Goal: Transaction & Acquisition: Purchase product/service

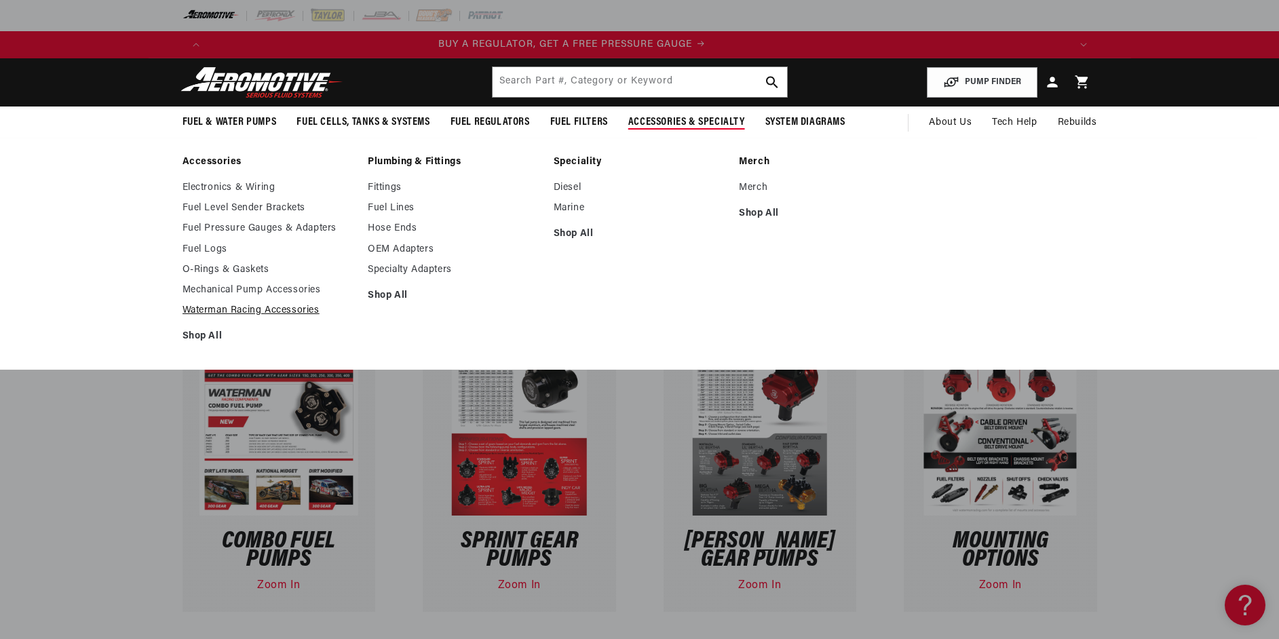
click at [258, 307] on link "Waterman Racing Accessories" at bounding box center [268, 311] width 172 height 12
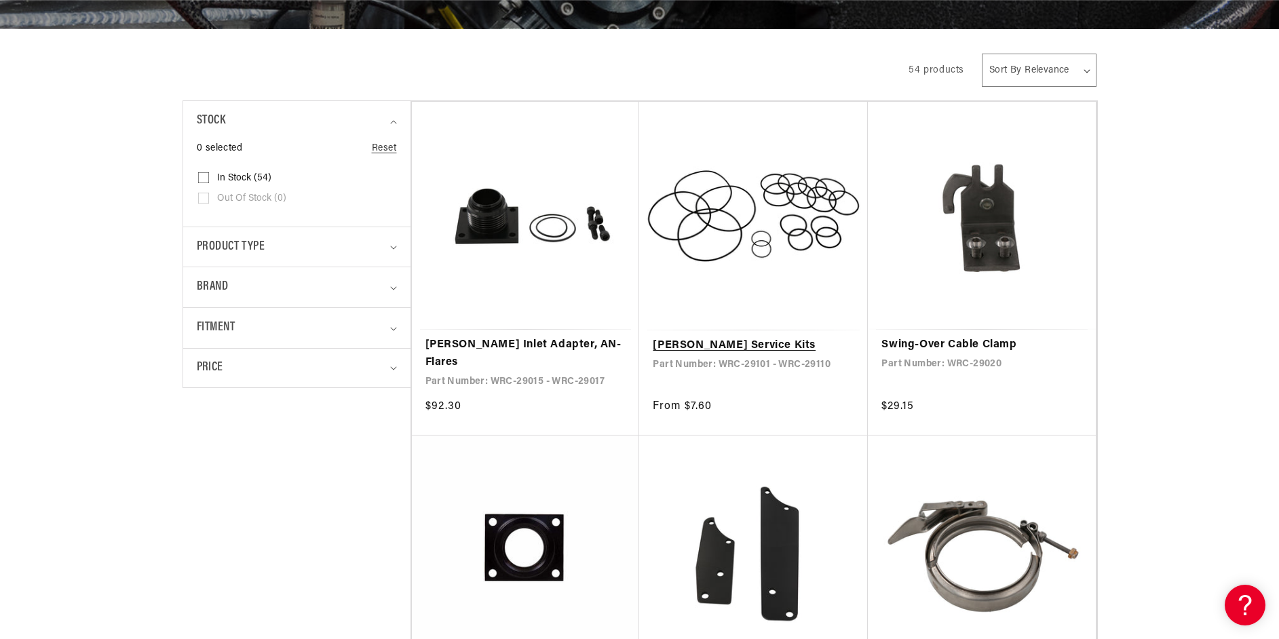
click at [724, 344] on link "[PERSON_NAME] Service Kits" at bounding box center [753, 346] width 201 height 18
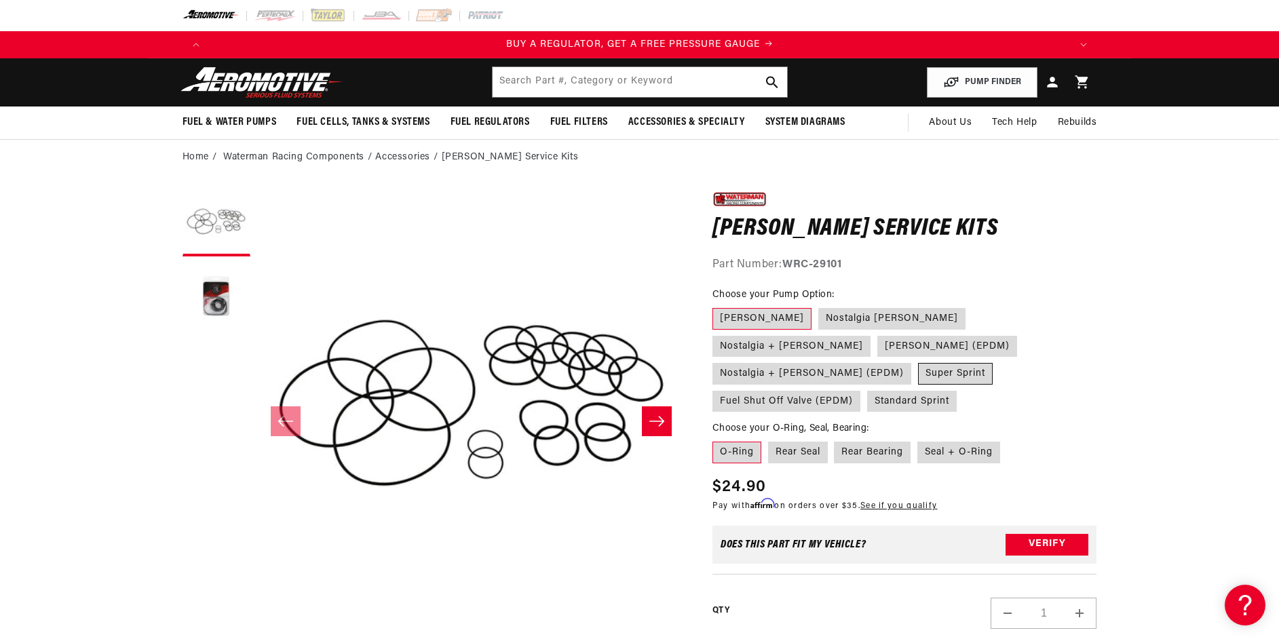
click at [992, 363] on label "Super Sprint" at bounding box center [955, 374] width 75 height 22
click at [918, 360] on input "Super Sprint" at bounding box center [918, 360] width 1 height 1
radio input "true"
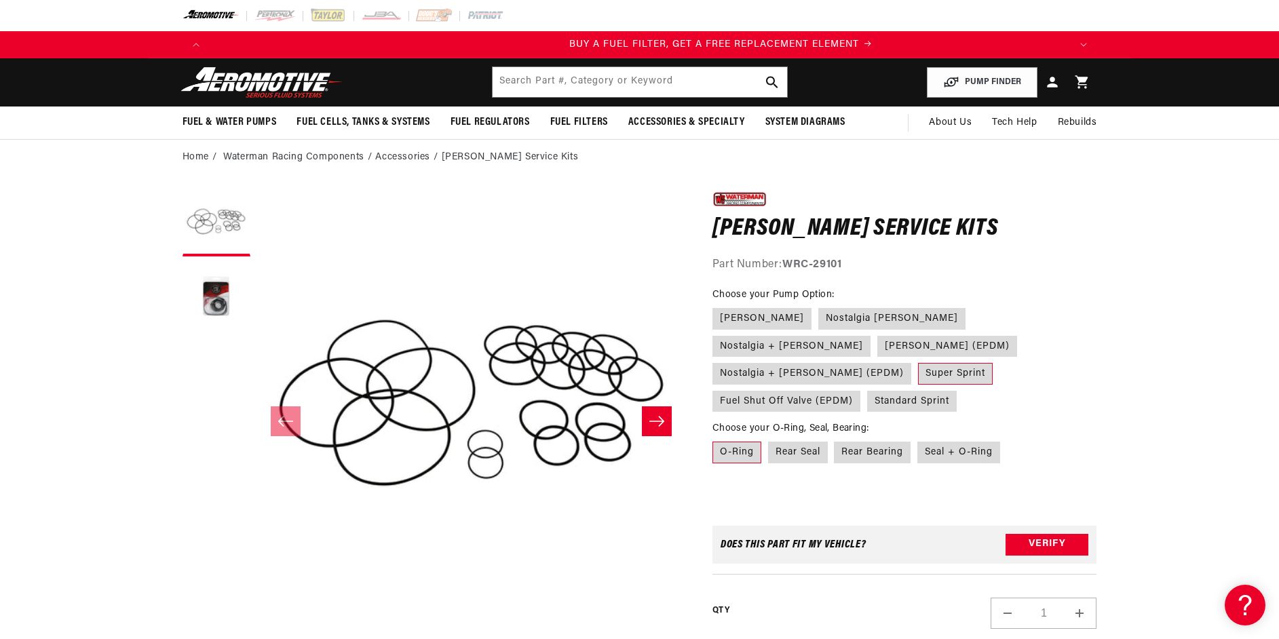
scroll to position [0, 860]
click at [967, 442] on label "Seal + O-Ring" at bounding box center [958, 453] width 83 height 22
click at [918, 439] on input "Seal + O-Ring" at bounding box center [917, 439] width 1 height 1
radio input "true"
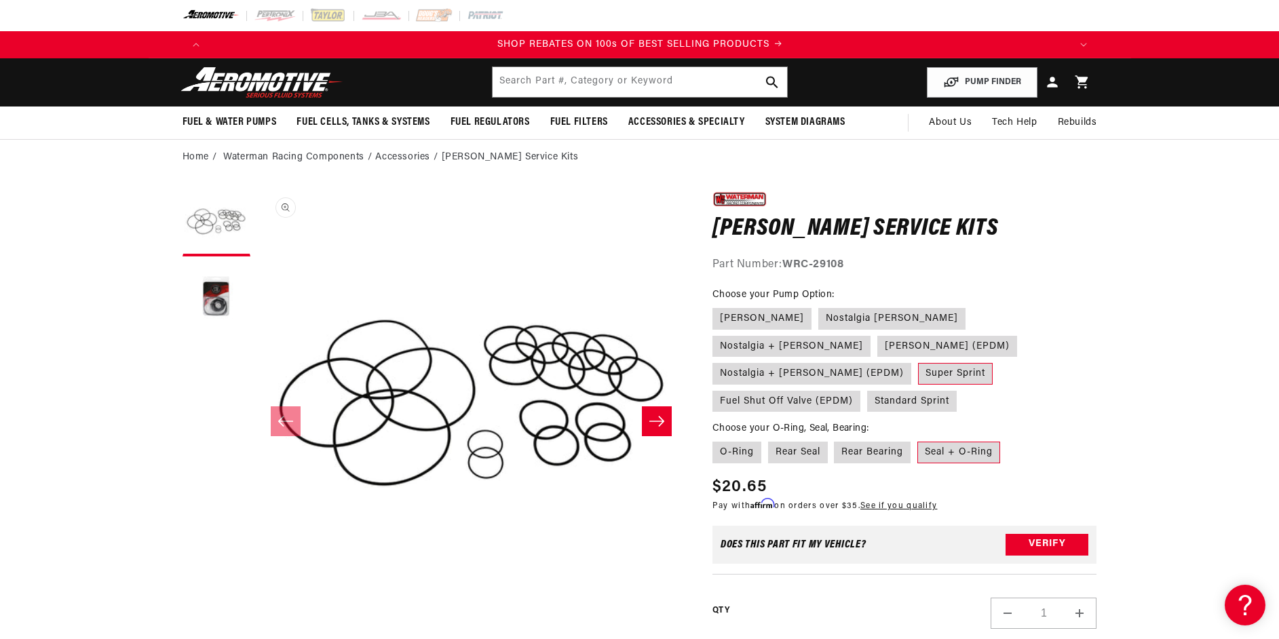
scroll to position [0, 1720]
click at [210, 294] on button "Load image 2 in gallery view" at bounding box center [216, 297] width 68 height 68
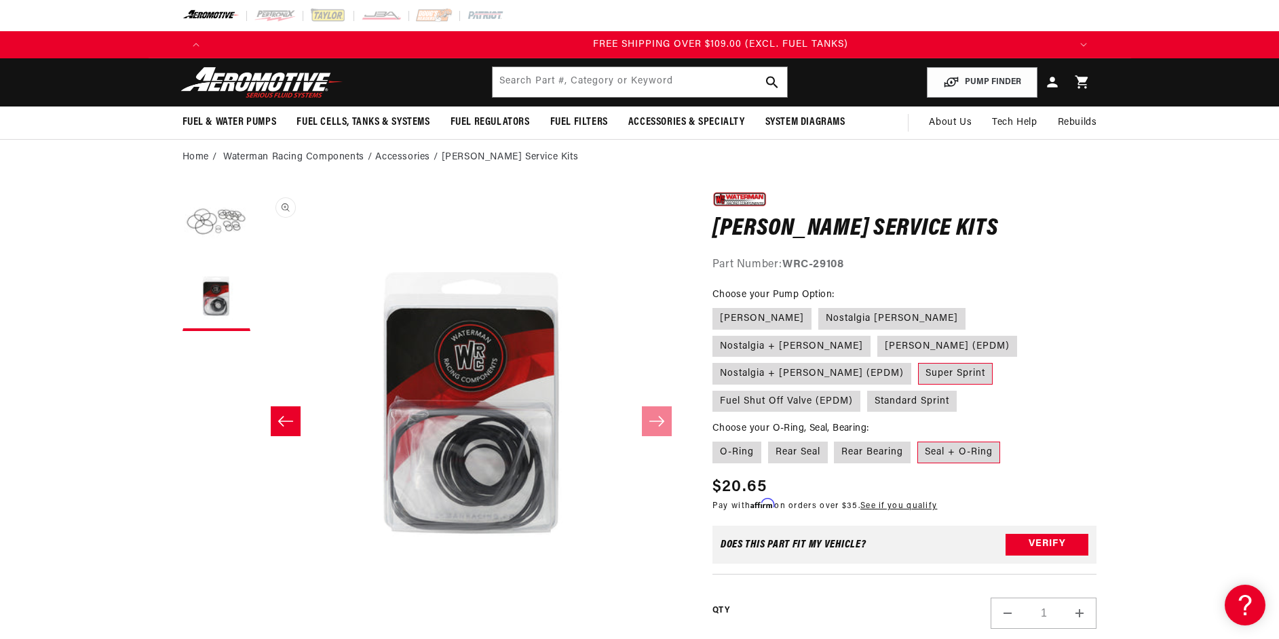
scroll to position [0, 2580]
click at [803, 442] on label "Rear Seal" at bounding box center [798, 453] width 60 height 22
click at [769, 439] on input "Rear Seal" at bounding box center [768, 439] width 1 height 1
radio input "true"
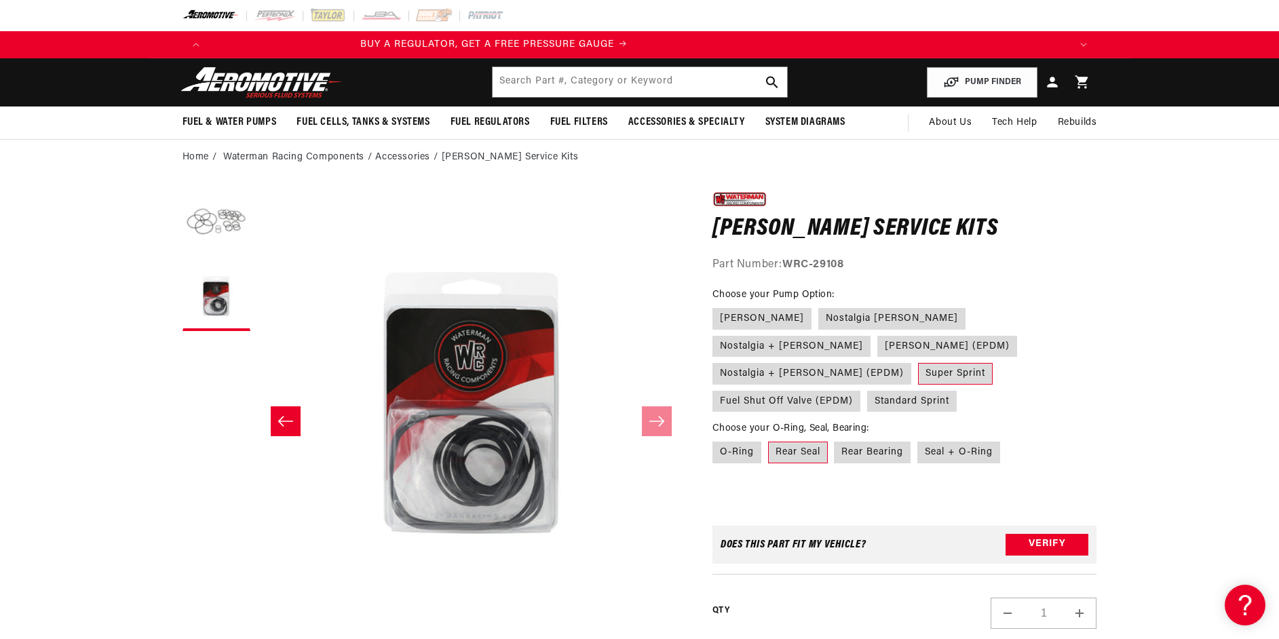
scroll to position [0, 0]
click at [792, 442] on label "Rear Seal" at bounding box center [798, 453] width 60 height 22
click at [769, 439] on input "Rear Seal" at bounding box center [768, 439] width 1 height 1
click at [927, 391] on label "Standard Sprint" at bounding box center [912, 402] width 90 height 22
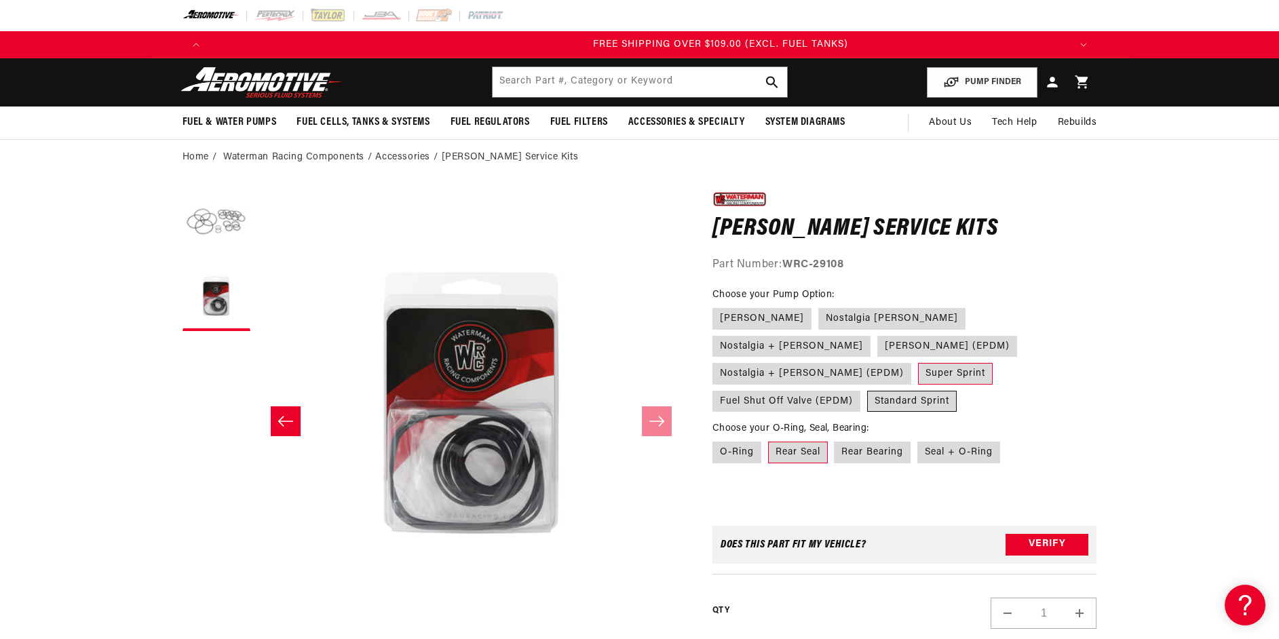
click at [868, 388] on input "Standard Sprint" at bounding box center [867, 388] width 1 height 1
radio input "true"
click at [882, 442] on label "Rear Bearing" at bounding box center [872, 453] width 77 height 22
click at [835, 439] on input "Rear Bearing" at bounding box center [834, 439] width 1 height 1
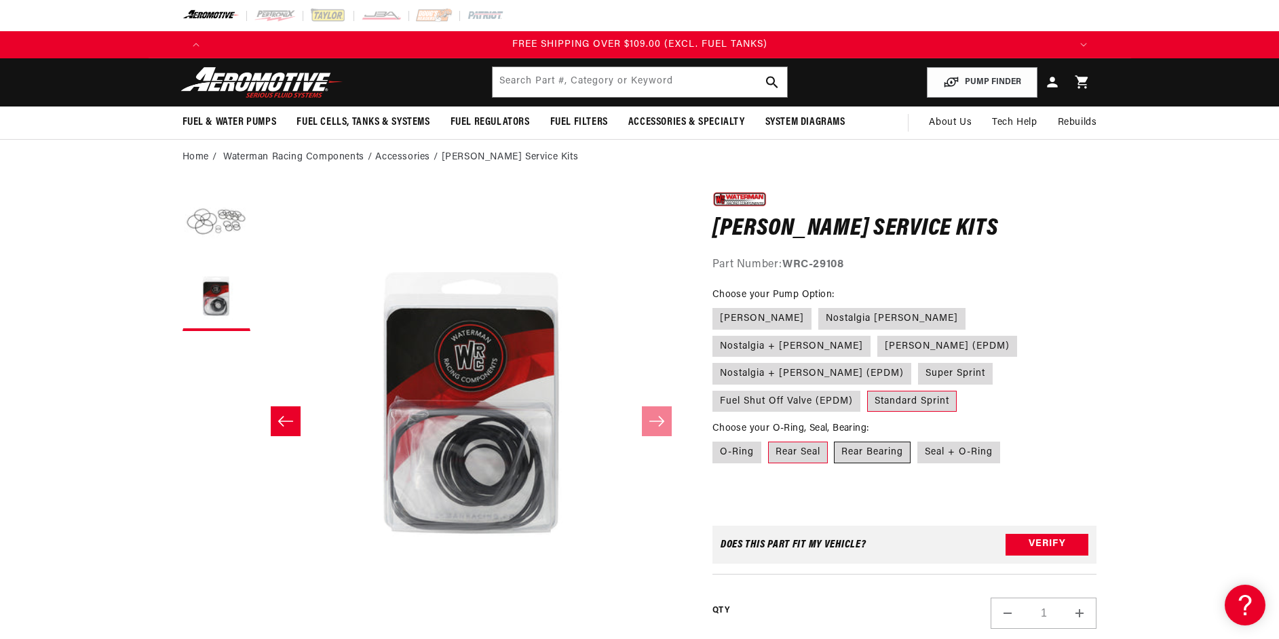
radio input "true"
click at [776, 442] on label "Rear Seal" at bounding box center [798, 453] width 60 height 22
click at [769, 439] on input "Rear Seal" at bounding box center [768, 439] width 1 height 1
radio input "true"
click at [992, 363] on label "Super Sprint" at bounding box center [955, 374] width 75 height 22
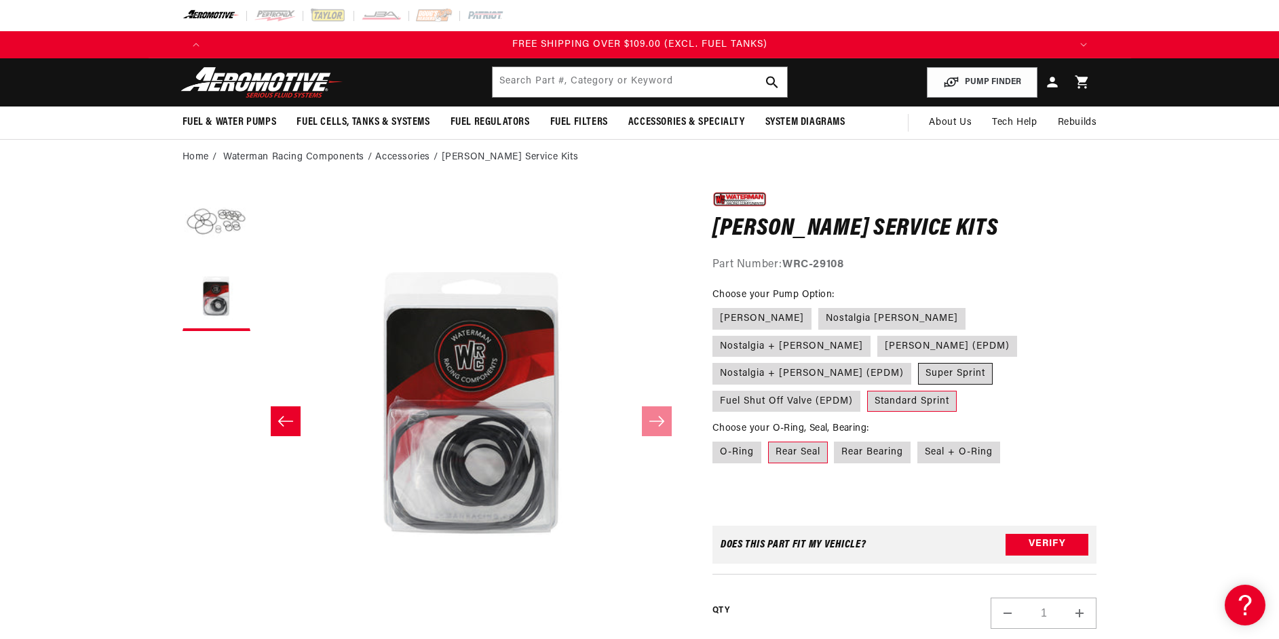
click at [918, 360] on input "Super Sprint" at bounding box center [918, 360] width 1 height 1
radio input "true"
click at [961, 442] on label "Seal + O-Ring" at bounding box center [958, 453] width 83 height 22
click at [918, 439] on input "Seal + O-Ring" at bounding box center [917, 439] width 1 height 1
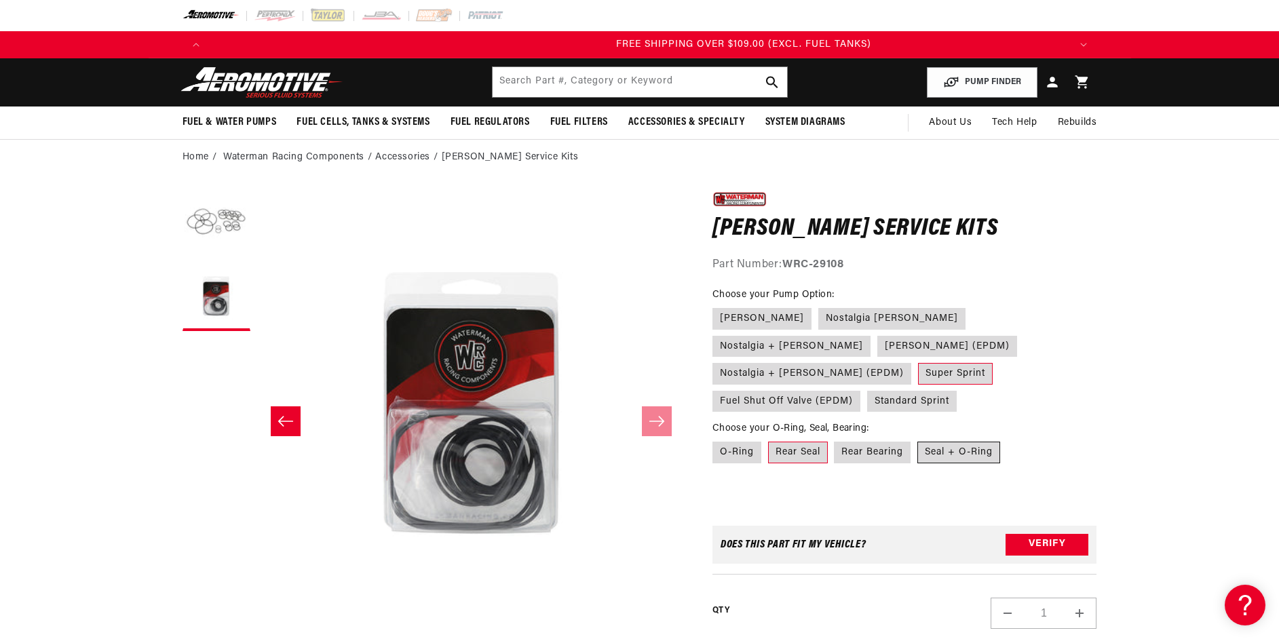
radio input "true"
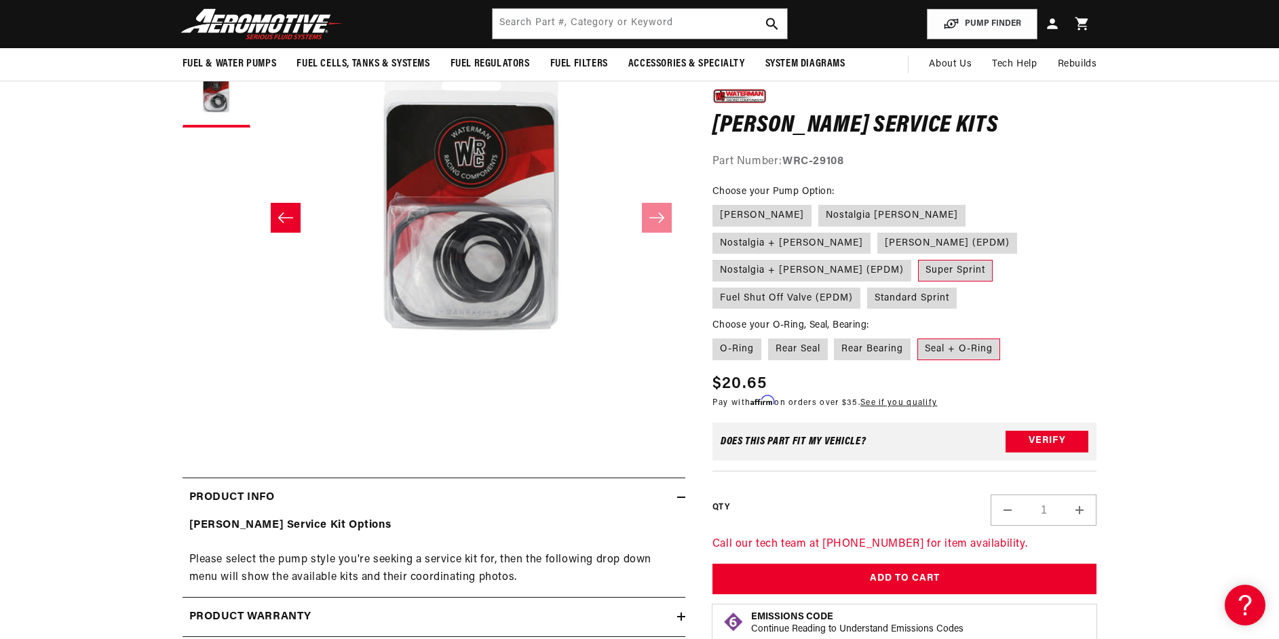
scroll to position [0, 2580]
